Goal: Check status: Check status

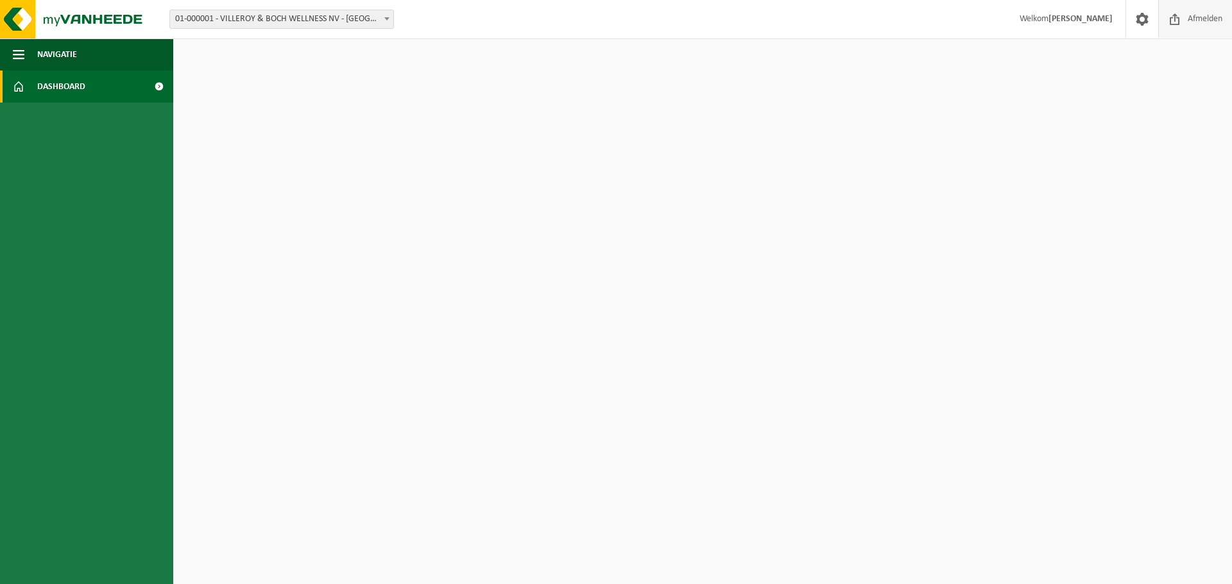
click at [1208, 24] on span "Afmelden" at bounding box center [1204, 19] width 41 height 38
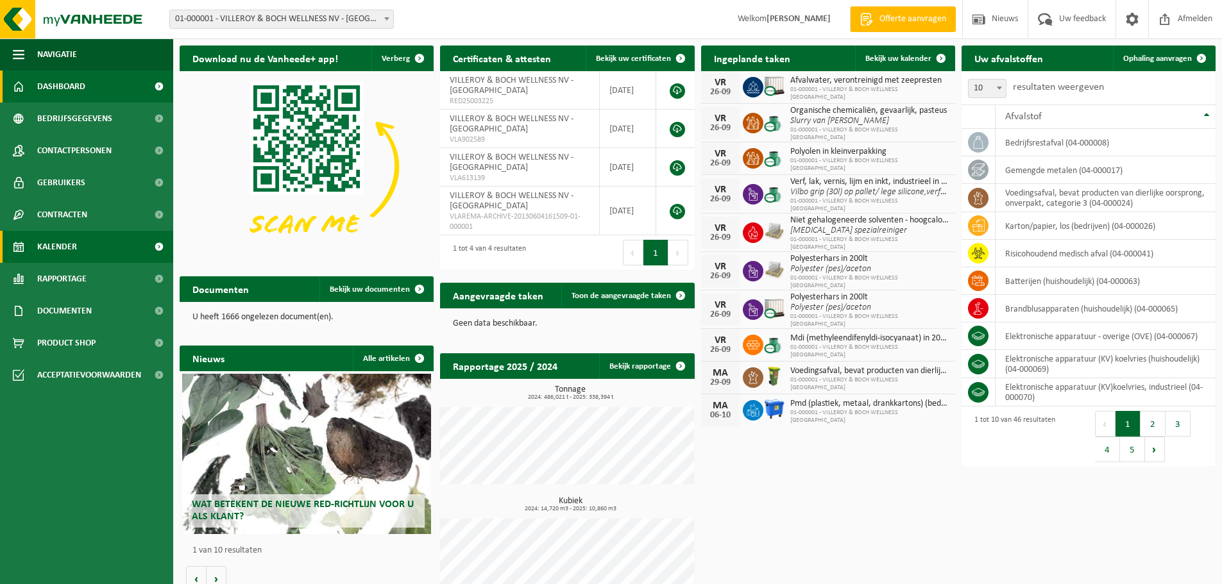
click at [64, 246] on span "Kalender" at bounding box center [57, 247] width 40 height 32
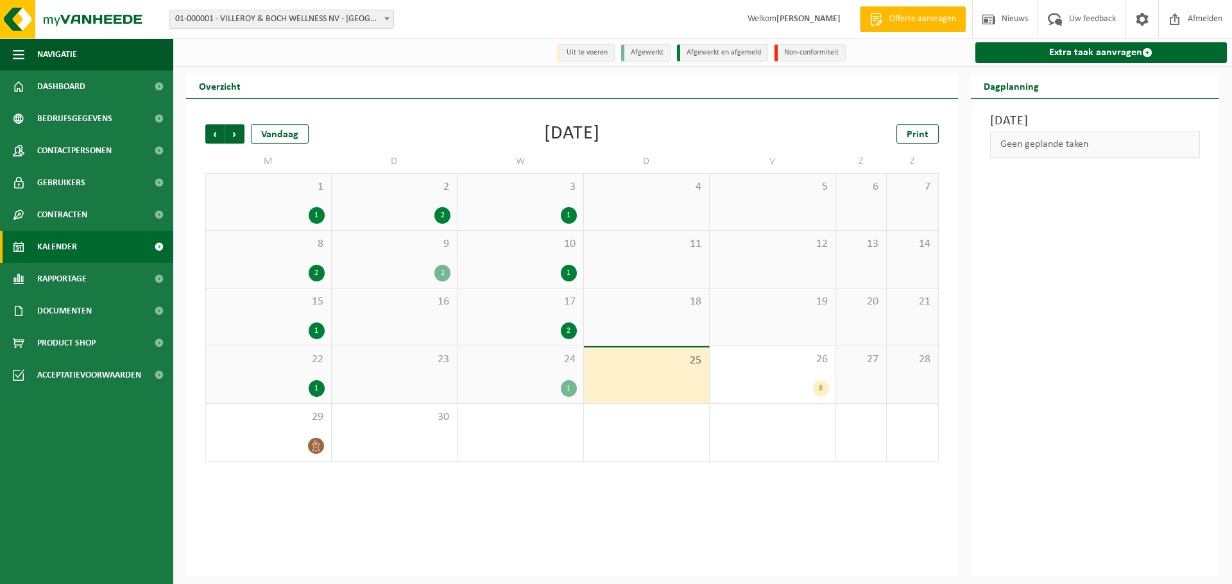
click at [563, 377] on div "24 1" at bounding box center [520, 374] width 126 height 57
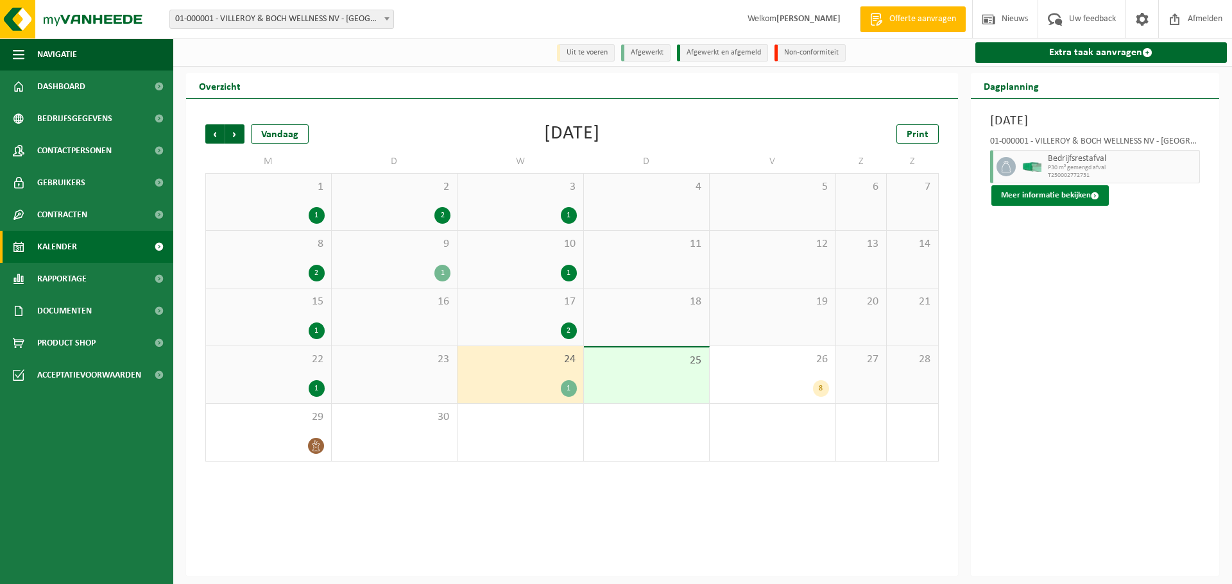
click at [1051, 200] on button "Meer informatie bekijken" at bounding box center [1049, 195] width 117 height 21
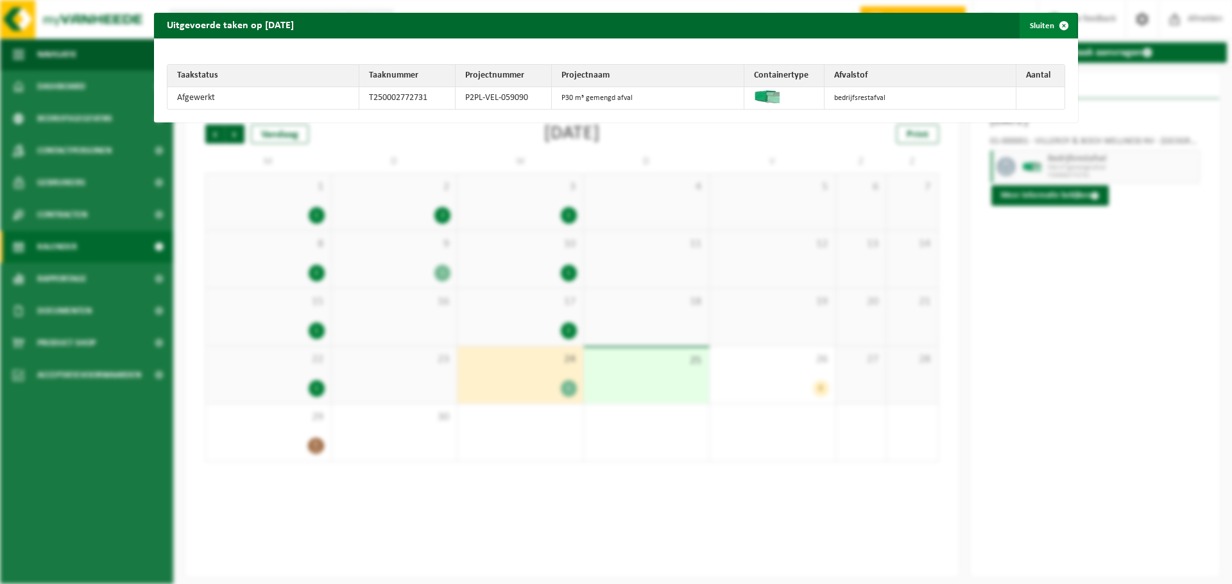
click at [1056, 24] on span "button" at bounding box center [1064, 26] width 26 height 26
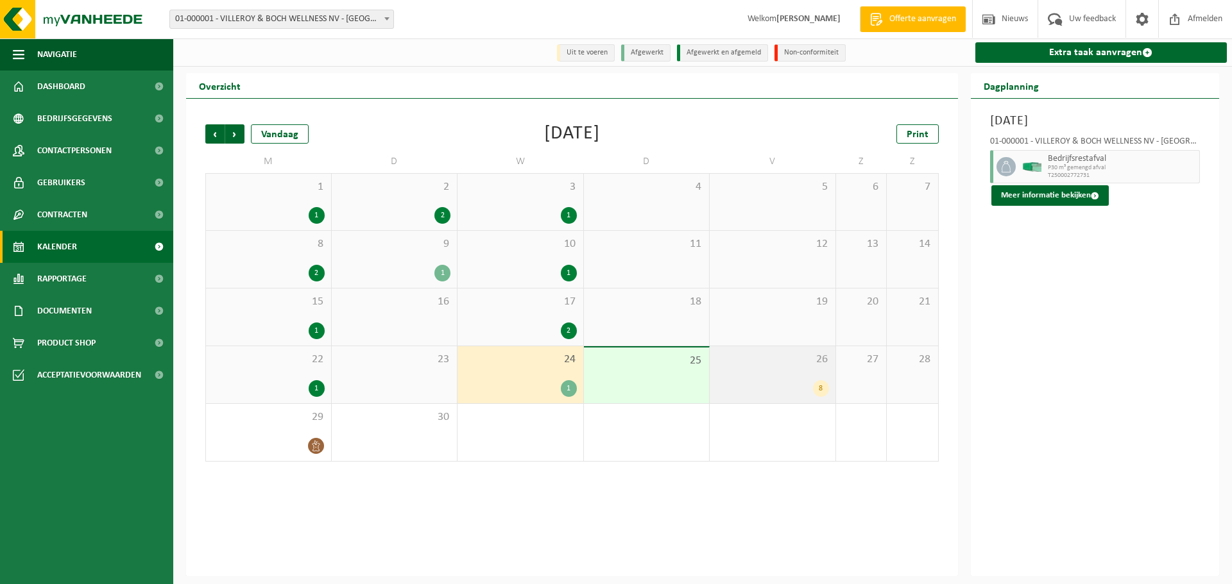
click at [816, 386] on div "8" at bounding box center [821, 388] width 16 height 17
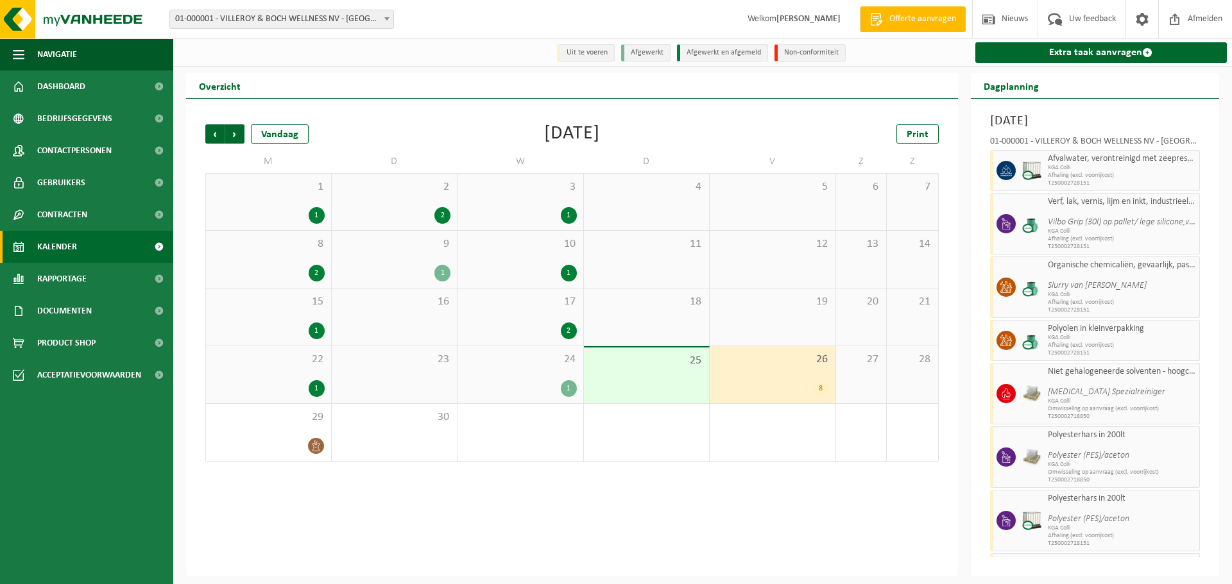
click at [967, 518] on div "Dagplanning Vrijdag 26 september 2025 01-000001 - VILLEROY & BOCH WELLNESS NV -…" at bounding box center [1095, 325] width 262 height 504
